Goal: Information Seeking & Learning: Learn about a topic

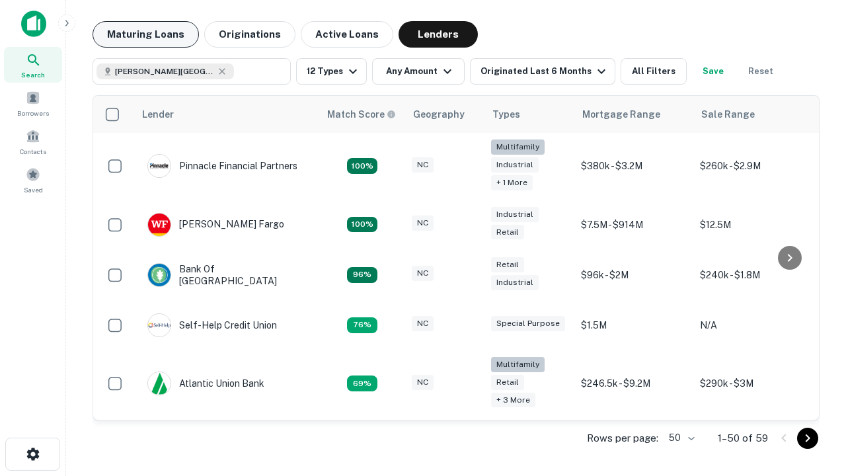
click at [145, 34] on button "Maturing Loans" at bounding box center [146, 34] width 106 height 26
